Goal: Use online tool/utility: Use online tool/utility

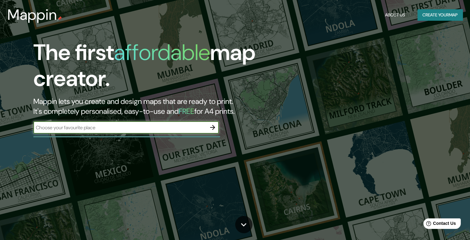
click at [137, 129] on input "text" at bounding box center [119, 127] width 173 height 7
type input "[GEOGRAPHIC_DATA][PERSON_NAME]"
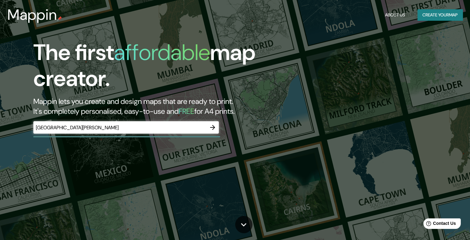
click at [292, 78] on div "The first affordable map creator. Mappin lets you create and design maps that a…" at bounding box center [151, 90] width 282 height 100
click at [210, 128] on icon "button" at bounding box center [212, 127] width 5 height 5
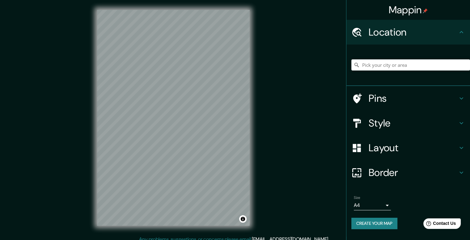
click at [256, 136] on div "© Mapbox © OpenStreetMap Improve this map" at bounding box center [173, 117] width 172 height 235
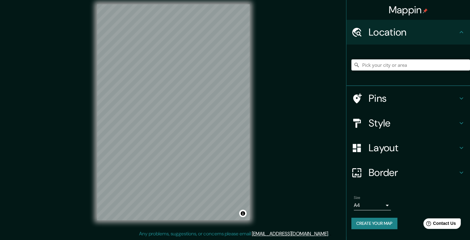
click at [387, 97] on h4 "Pins" at bounding box center [413, 98] width 89 height 12
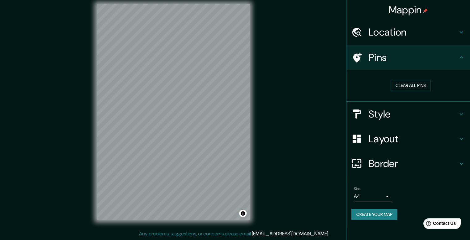
click at [428, 60] on h4 "Pins" at bounding box center [413, 57] width 89 height 12
click at [432, 112] on h4 "Style" at bounding box center [413, 114] width 89 height 12
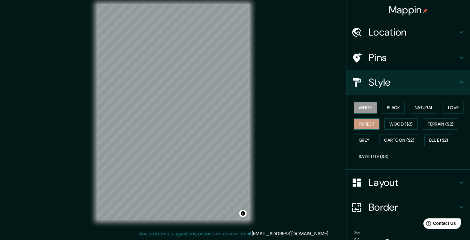
click at [369, 122] on button "Forest" at bounding box center [367, 123] width 26 height 11
click at [420, 107] on button "Natural" at bounding box center [424, 107] width 28 height 11
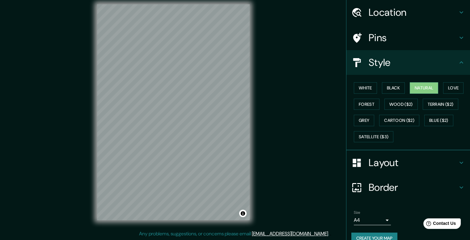
scroll to position [30, 0]
